Goal: Information Seeking & Learning: Learn about a topic

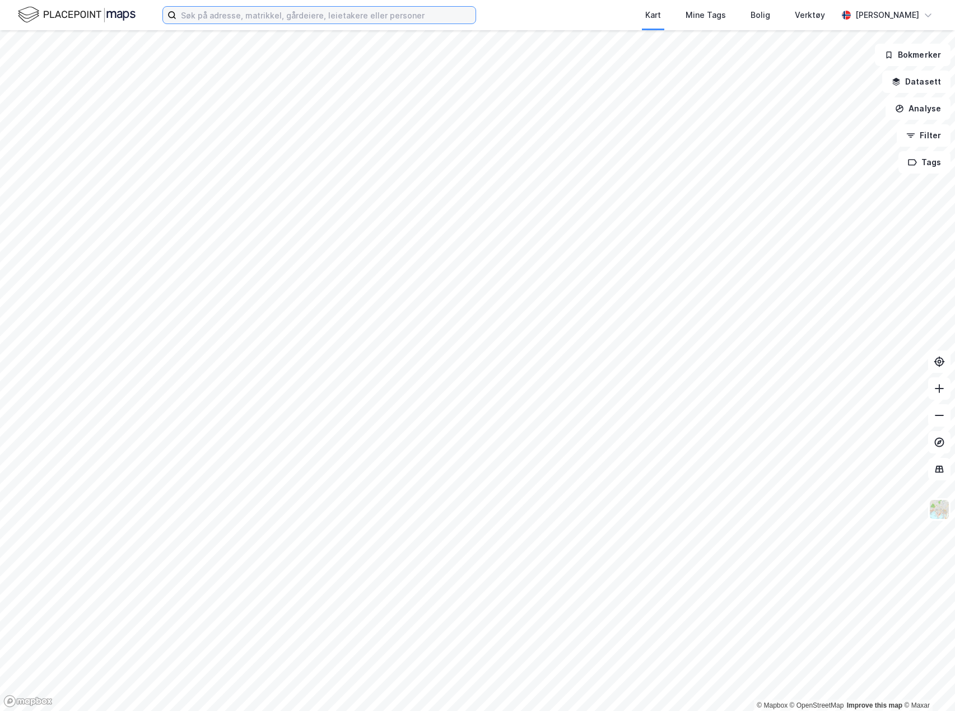
click at [355, 23] on input at bounding box center [325, 15] width 299 height 17
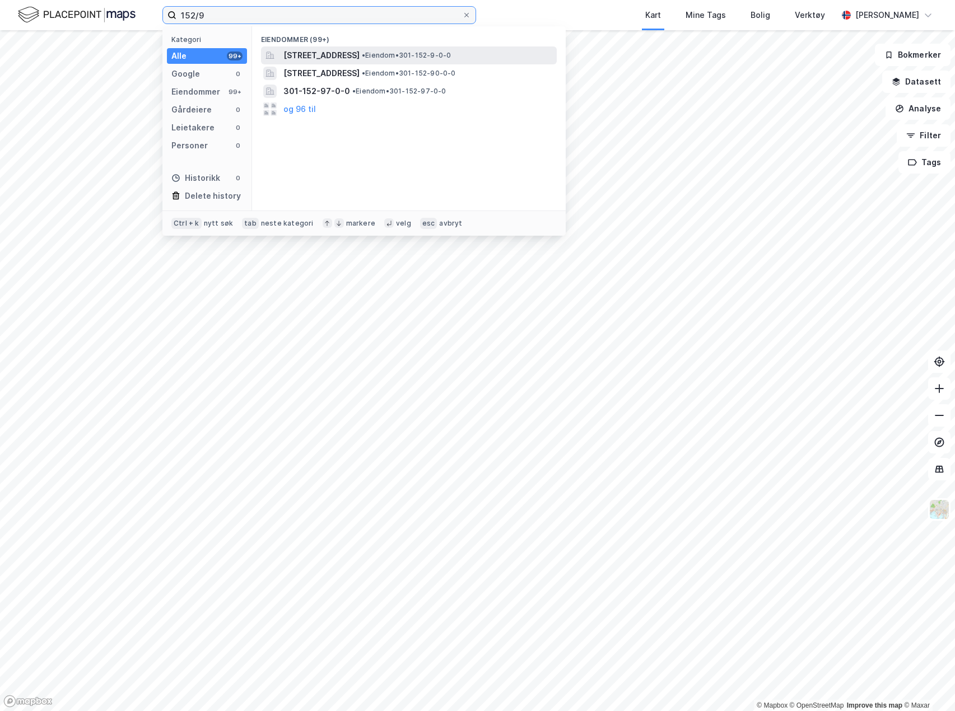
type input "152/9"
click at [353, 50] on span "[STREET_ADDRESS]" at bounding box center [321, 55] width 76 height 13
